Goal: Transaction & Acquisition: Book appointment/travel/reservation

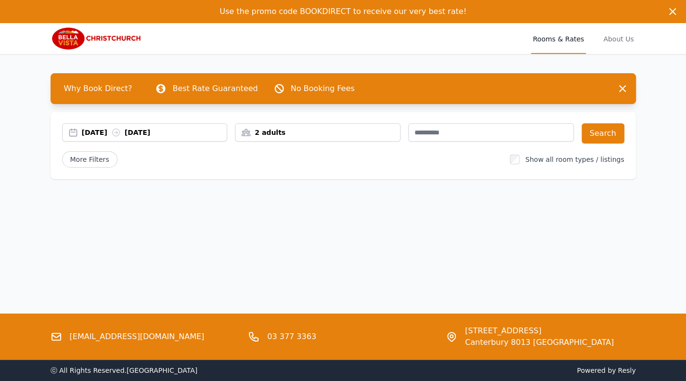
click at [100, 137] on div "[DATE] [DATE]" at bounding box center [154, 133] width 145 height 10
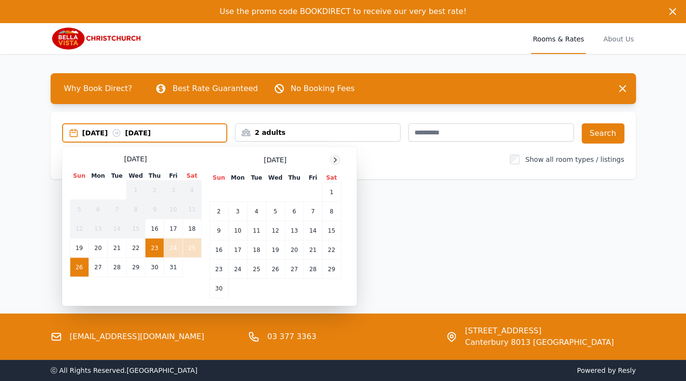
click at [331, 164] on icon at bounding box center [335, 160] width 8 height 8
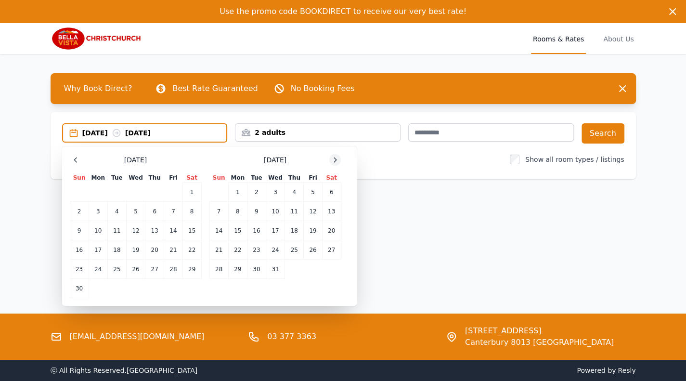
click at [331, 164] on icon at bounding box center [335, 160] width 8 height 8
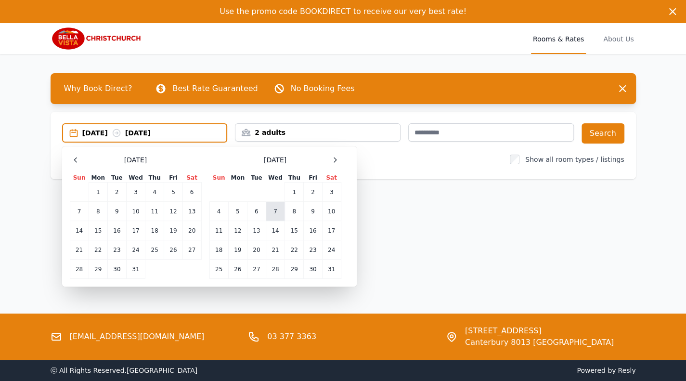
click at [266, 221] on td "7" at bounding box center [275, 211] width 19 height 19
click at [322, 221] on td "10" at bounding box center [331, 211] width 19 height 19
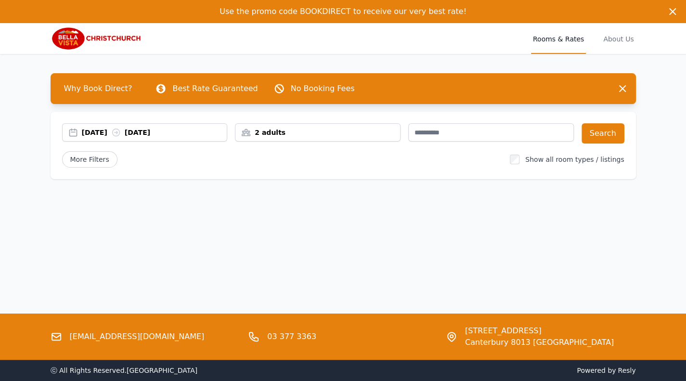
click at [331, 137] on div "2 adults" at bounding box center [317, 133] width 165 height 10
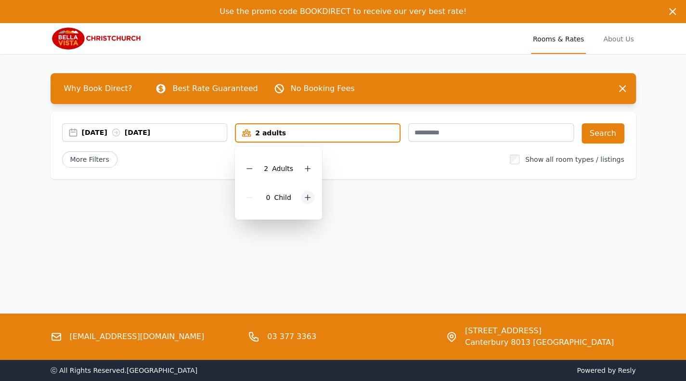
click at [314, 204] on div at bounding box center [307, 197] width 13 height 13
click at [414, 206] on div "Why Book Direct? Best Rate Guaranteed No Booking Fees Dismiss Dismiss [DATE] [D…" at bounding box center [343, 130] width 616 height 152
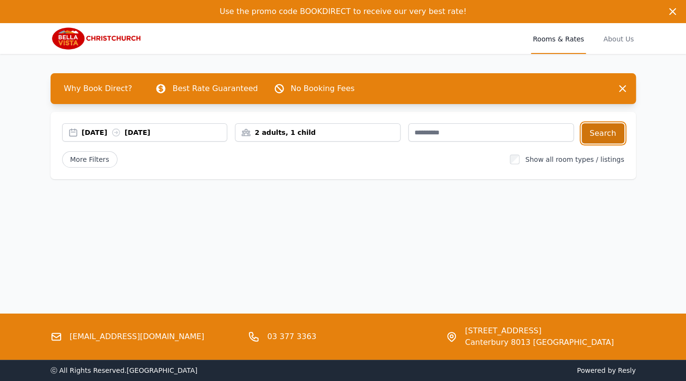
click at [615, 143] on button "Search" at bounding box center [602, 133] width 43 height 20
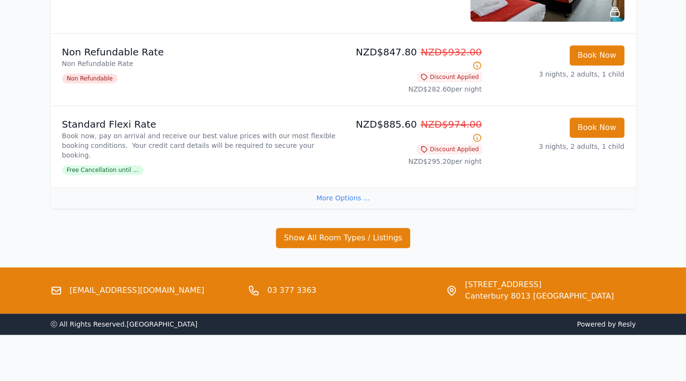
scroll to position [217, 0]
